Goal: Subscribe to service/newsletter

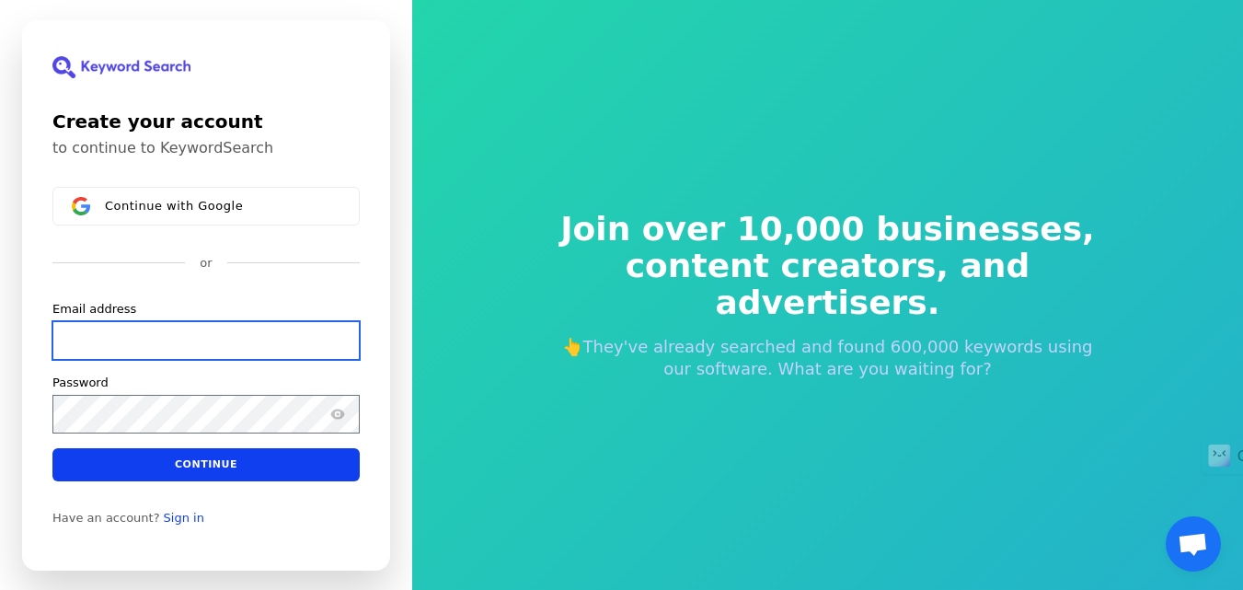
click at [220, 336] on input "Email address" at bounding box center [205, 339] width 307 height 39
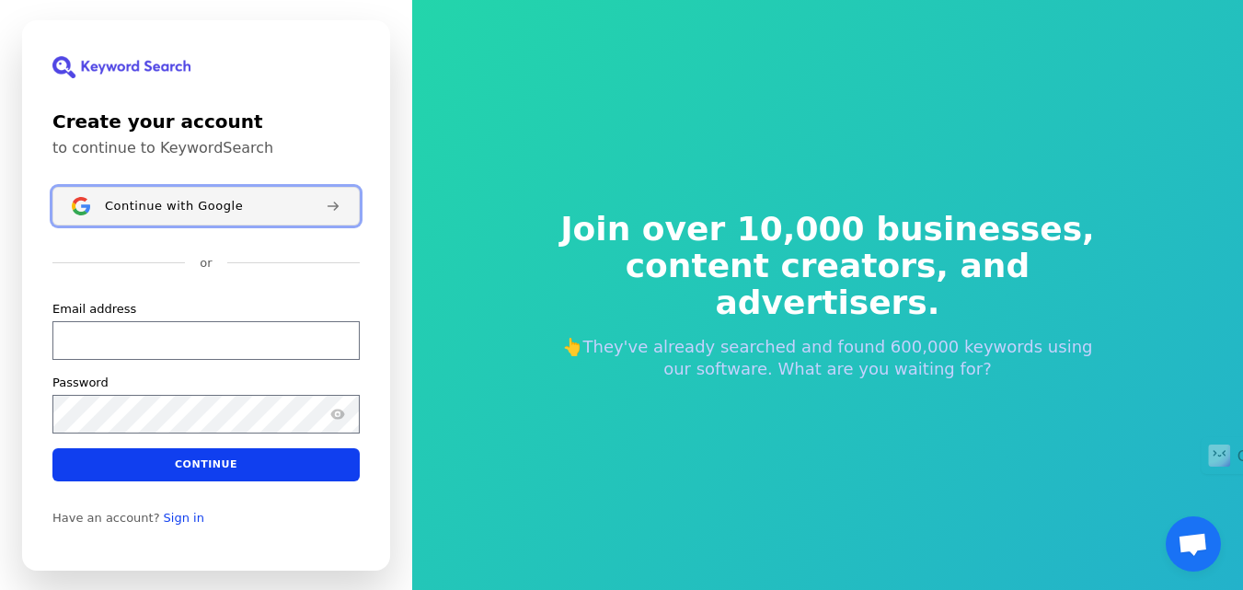
click at [159, 219] on button "Continue with Google" at bounding box center [205, 206] width 307 height 39
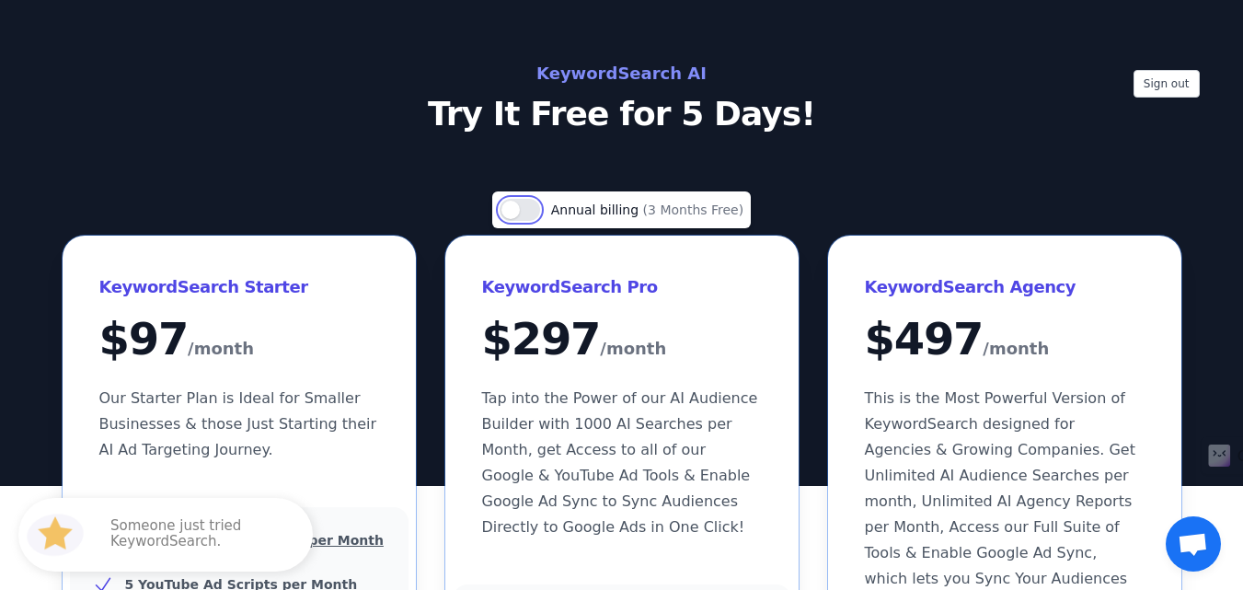
click at [536, 213] on button "Use setting" at bounding box center [519, 210] width 40 height 22
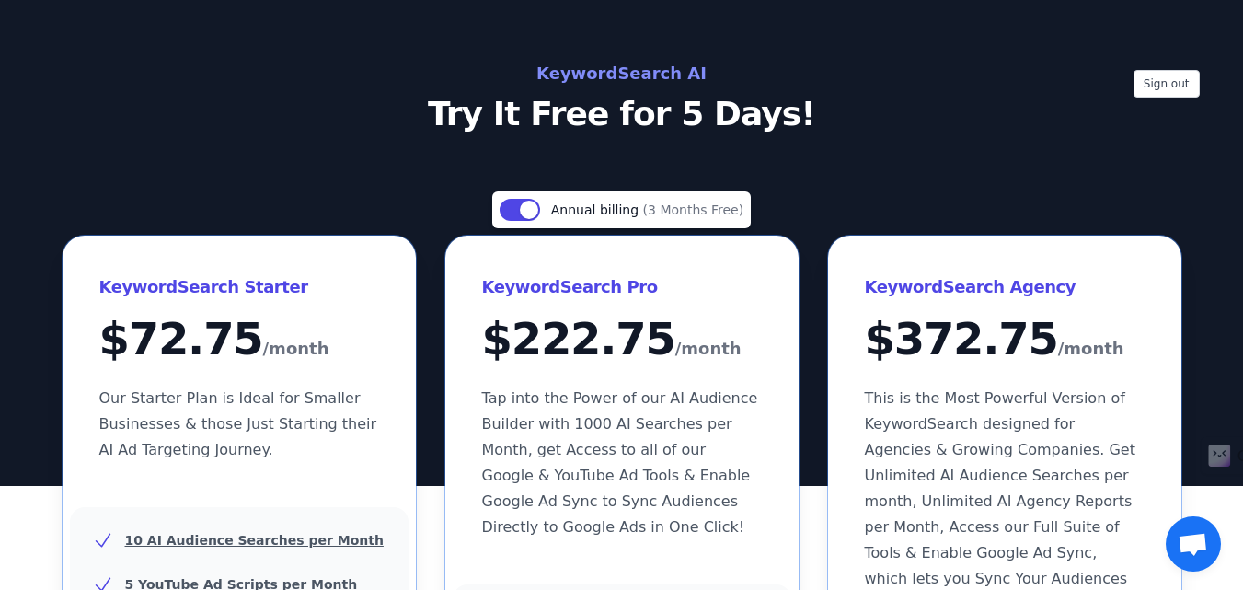
click at [652, 212] on span "(3 Months Free)" at bounding box center [693, 209] width 101 height 15
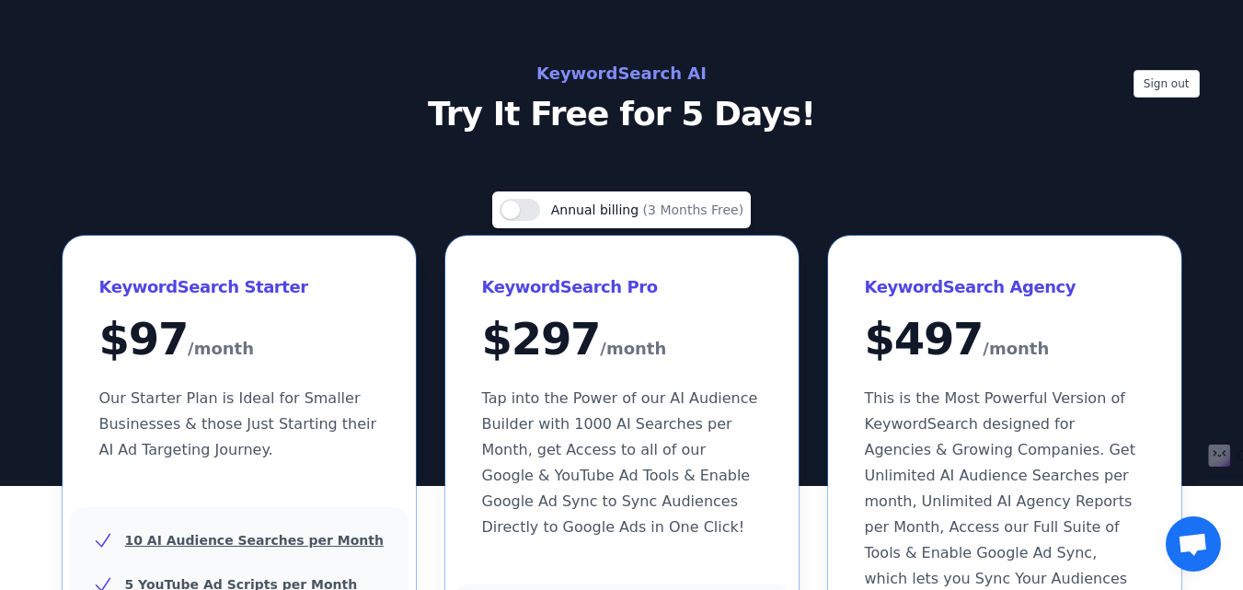
click at [652, 212] on span "(3 Months Free)" at bounding box center [693, 209] width 101 height 15
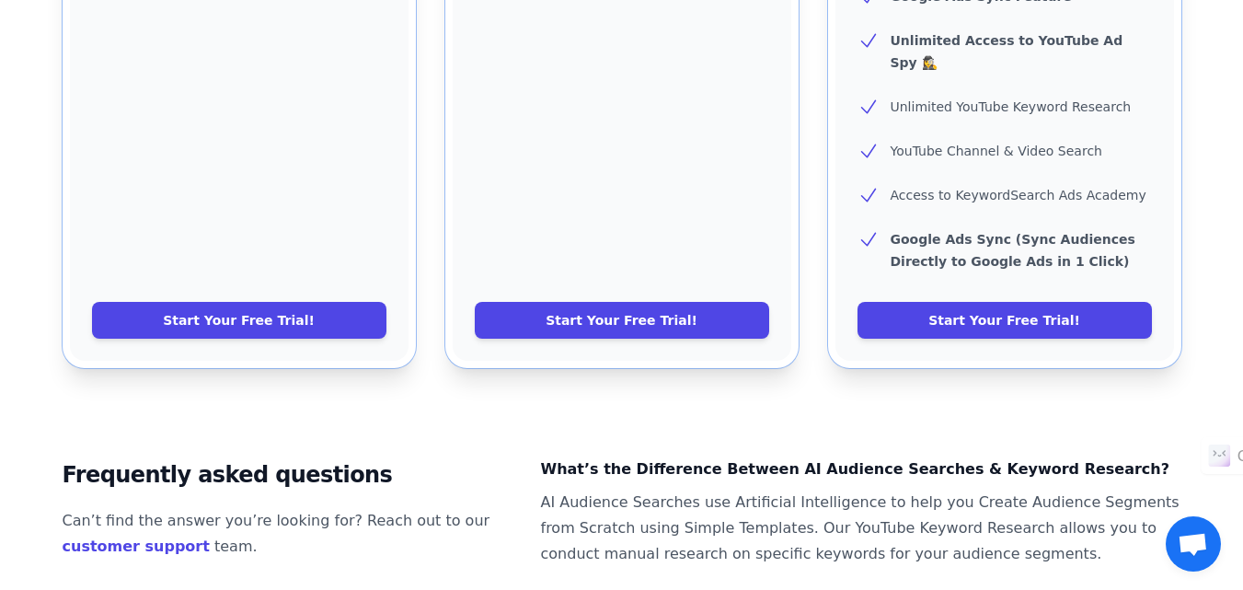
scroll to position [1012, 0]
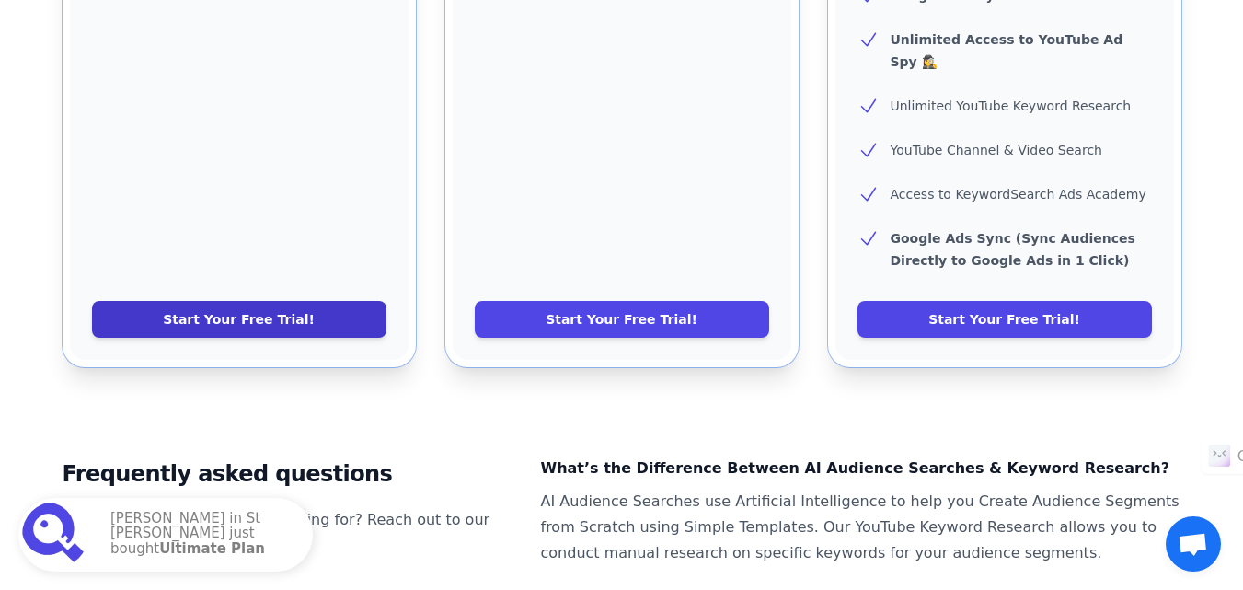
click at [336, 301] on link "Start Your Free Trial!" at bounding box center [239, 319] width 294 height 37
